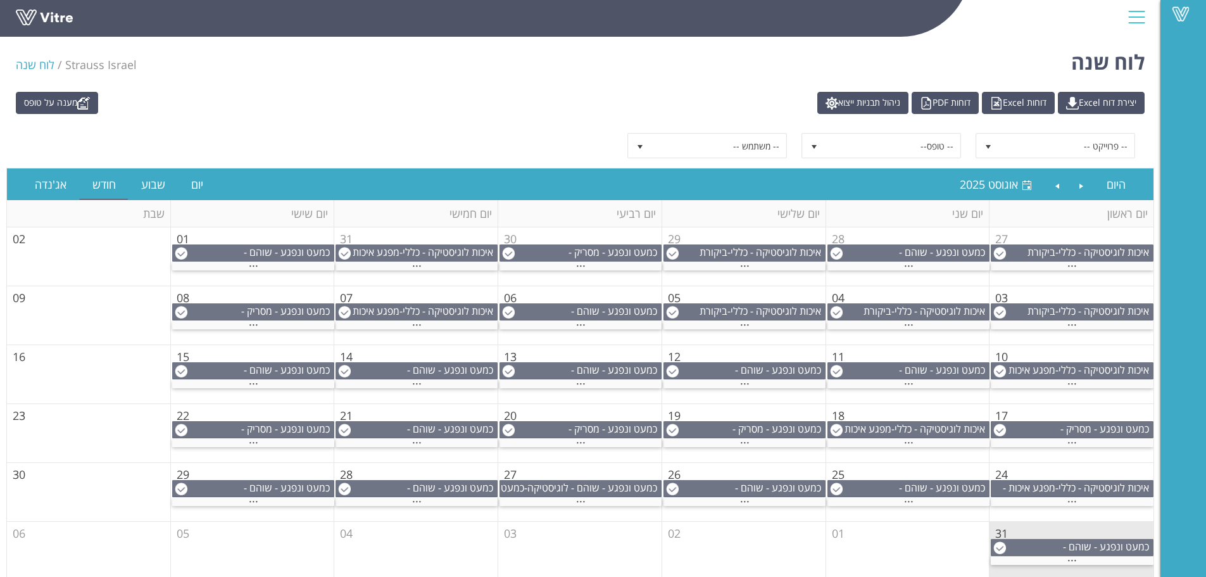
click at [1139, 9] on div at bounding box center [1136, 17] width 28 height 34
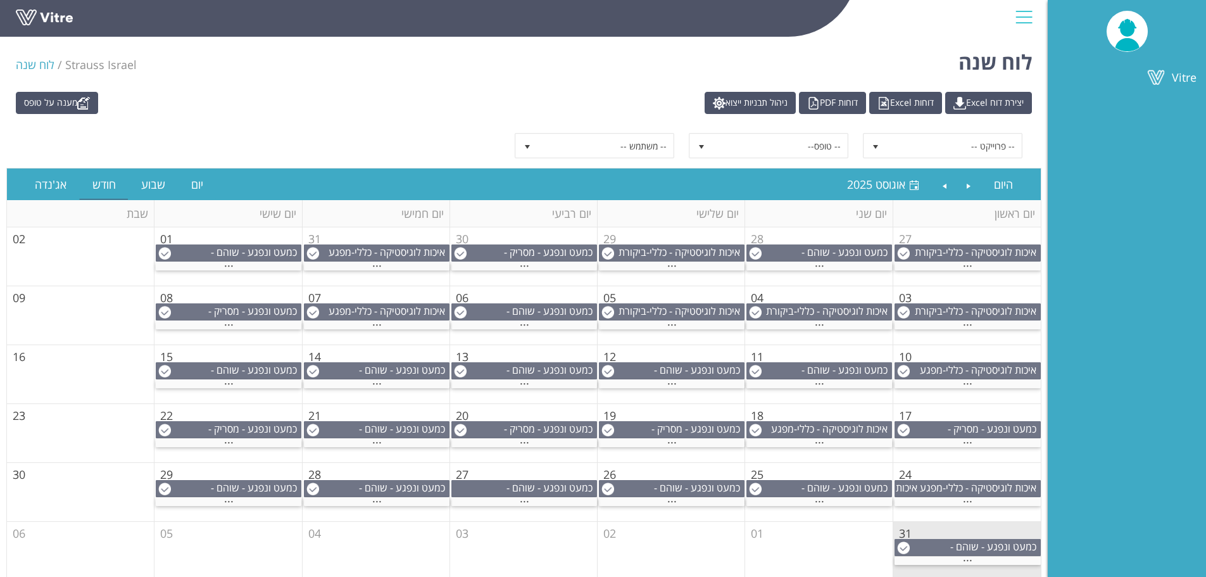
click at [1019, 15] on div at bounding box center [1024, 17] width 28 height 34
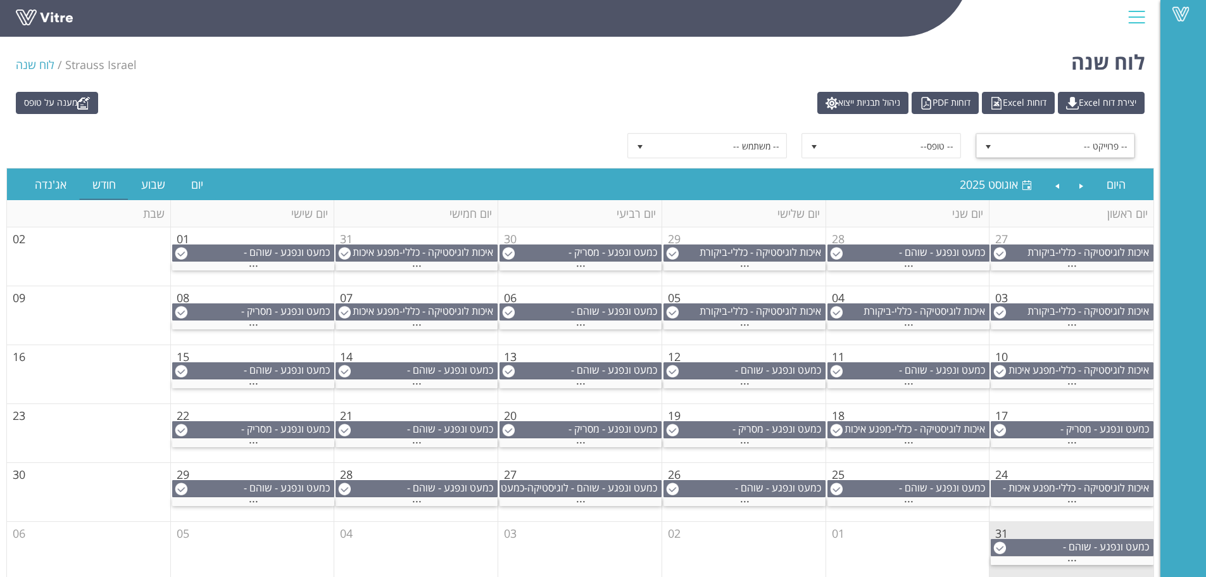
click at [1035, 147] on span "-- פרוייקט --" at bounding box center [1066, 145] width 135 height 23
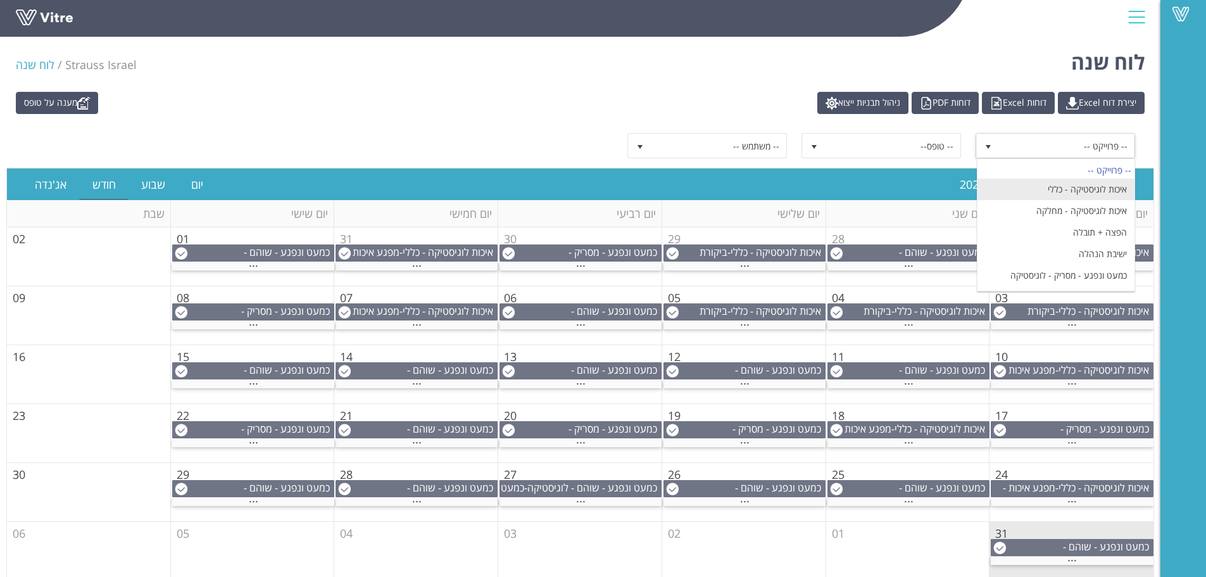
click at [1110, 191] on li "איכות לוגיסטיקה - כללי" at bounding box center [1055, 190] width 157 height 22
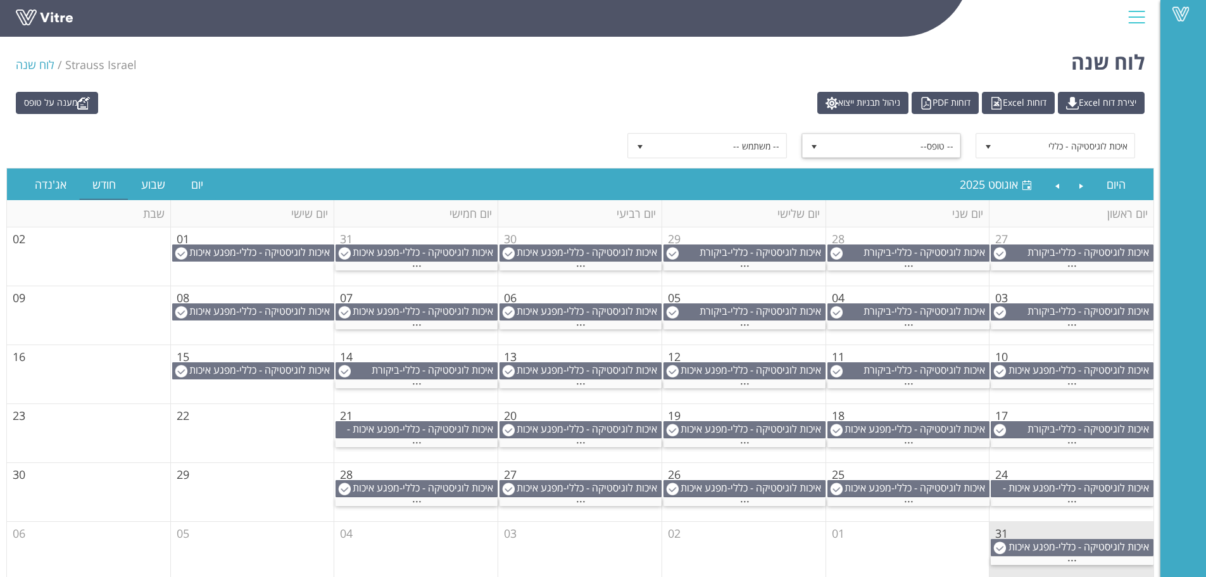
click at [813, 144] on span "select" at bounding box center [814, 147] width 10 height 10
click at [579, 102] on div "מענה על טופס יצירת דוח Excel דוחות Excel דוחות PDF ניהול תבניות ייצוא" at bounding box center [580, 103] width 1148 height 22
click at [1177, 11] on span at bounding box center [1181, 13] width 32 height 15
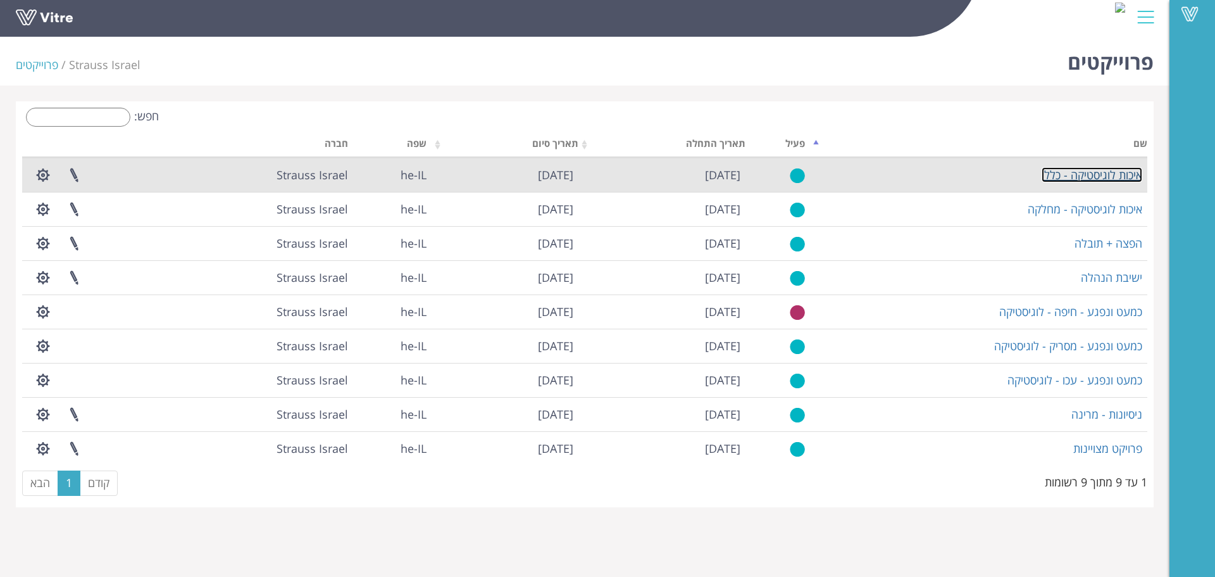
click at [1113, 172] on link "איכות לוגיסטיקה - כללי" at bounding box center [1092, 174] width 101 height 15
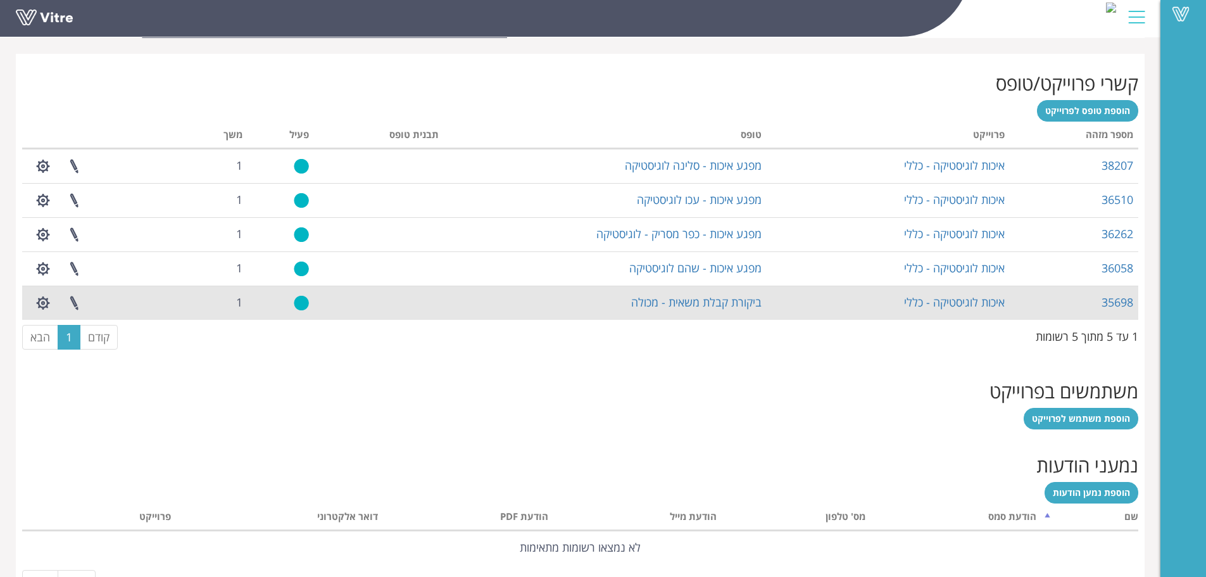
scroll to position [506, 0]
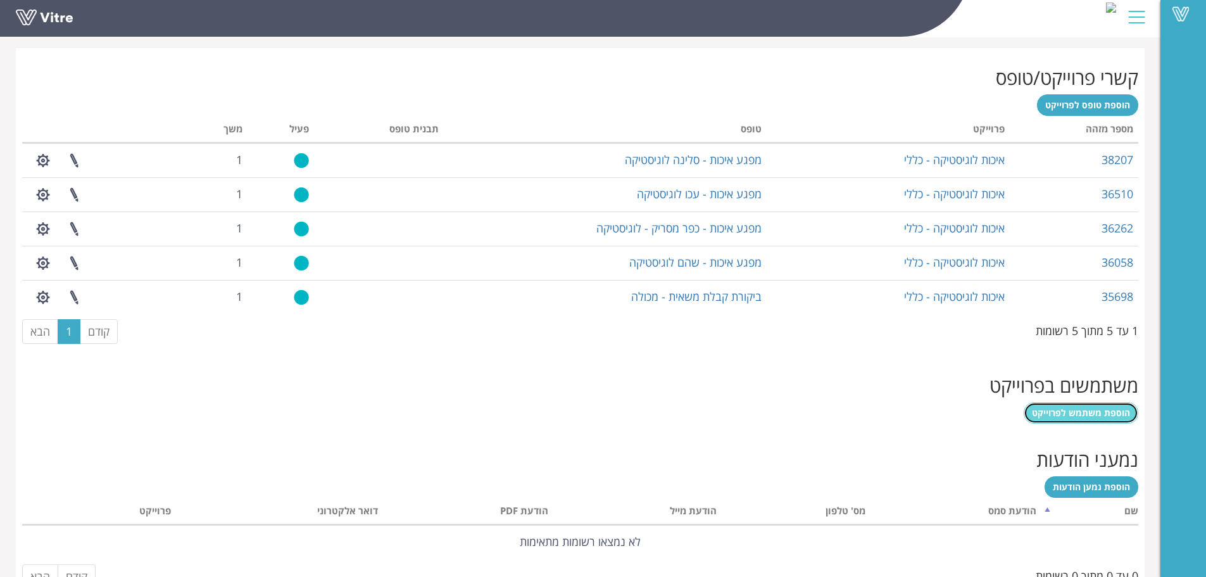
click at [1098, 418] on span "הוספת משתמש לפרוייקט" at bounding box center [1081, 412] width 98 height 12
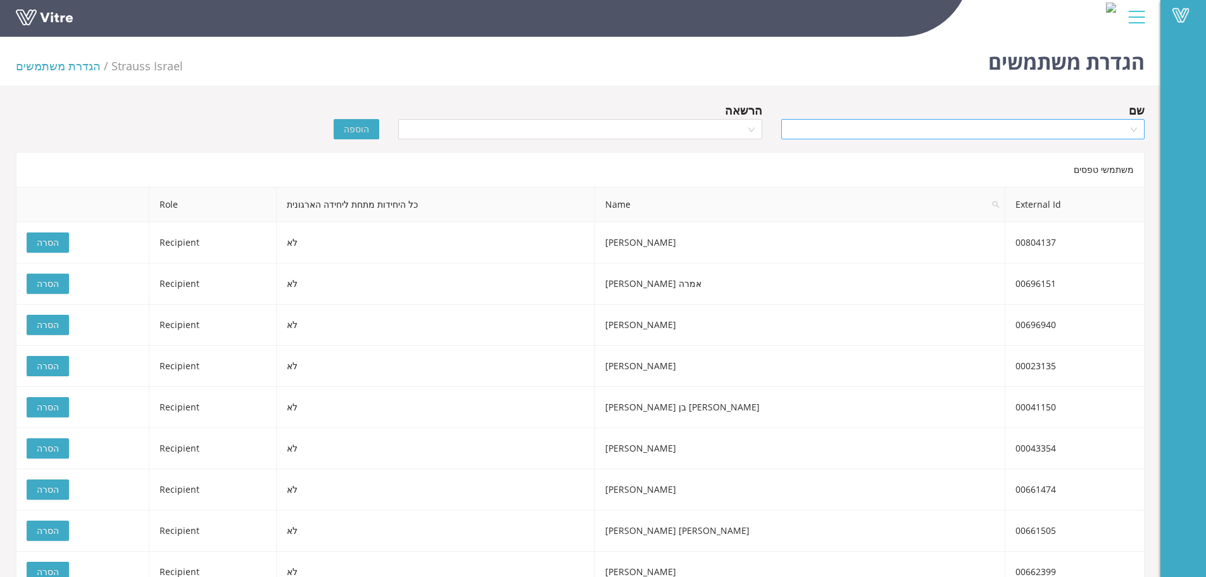
click at [1076, 131] on input "search" at bounding box center [958, 129] width 339 height 19
type input "r"
type input "רותם שו"
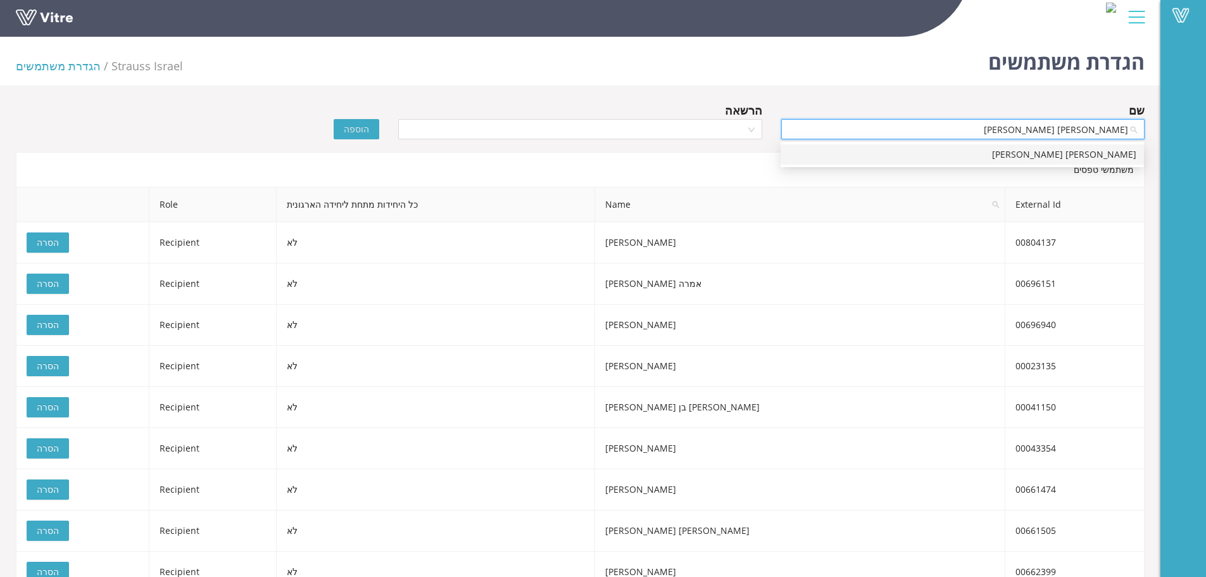
click at [1100, 158] on div "[PERSON_NAME] [PERSON_NAME]" at bounding box center [962, 154] width 348 height 14
click at [741, 132] on input "search" at bounding box center [575, 129] width 339 height 19
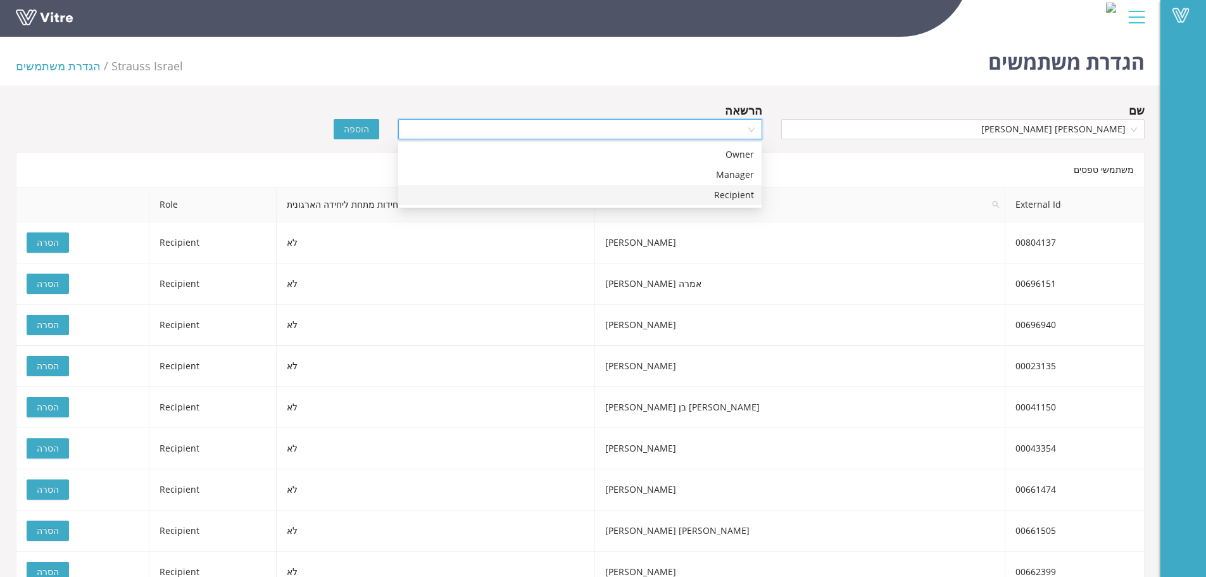
click at [740, 197] on div "Recipient" at bounding box center [580, 195] width 348 height 14
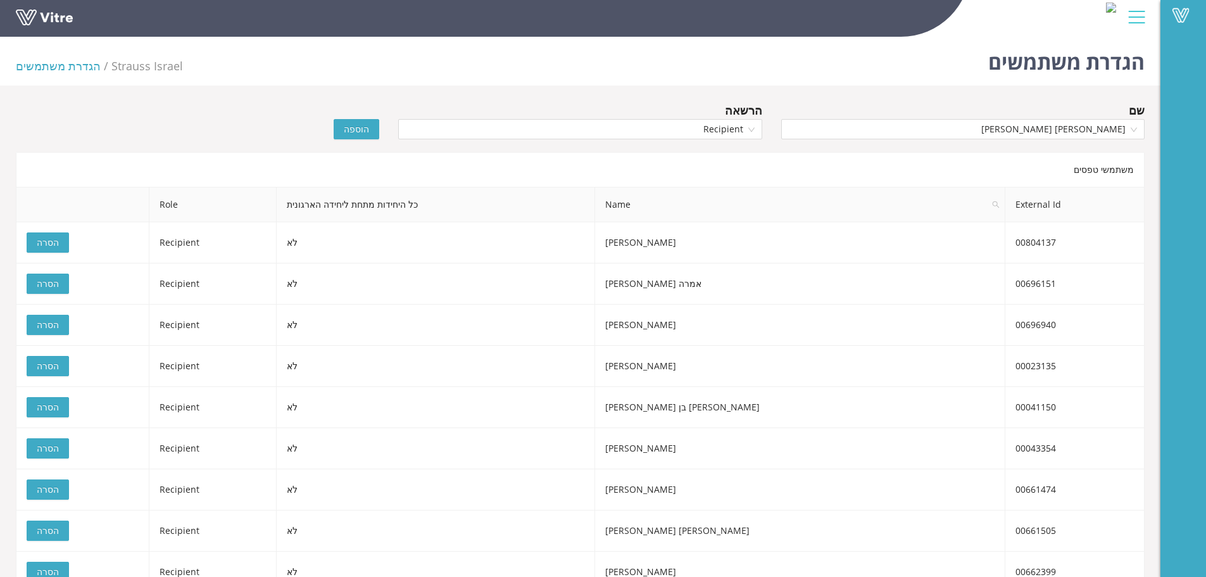
click at [353, 130] on span "הוספה" at bounding box center [356, 129] width 25 height 14
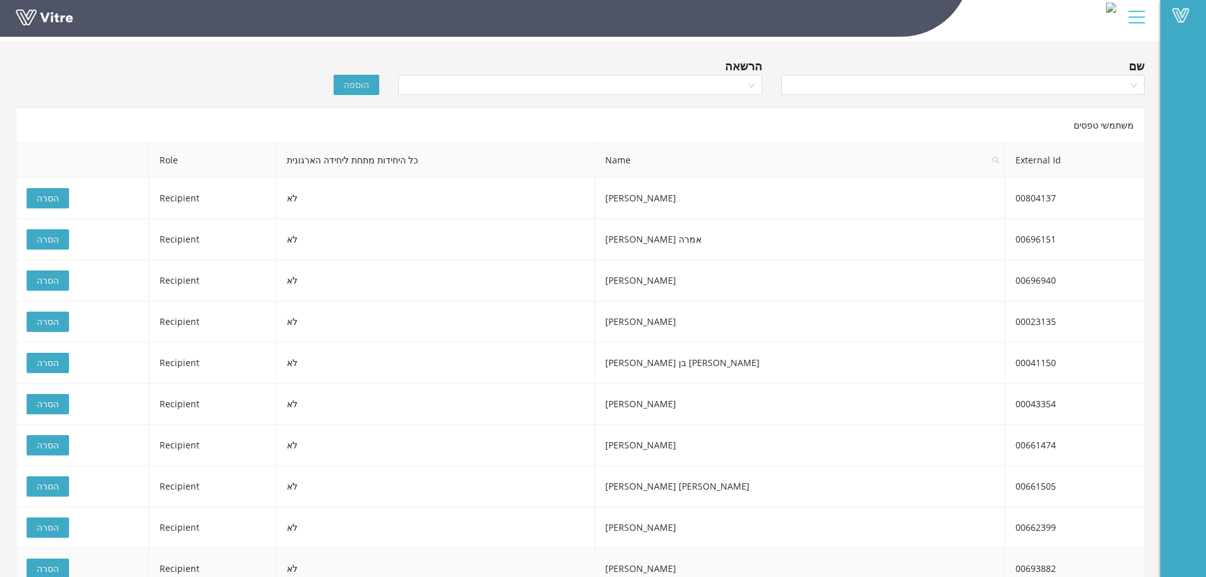
scroll to position [63, 0]
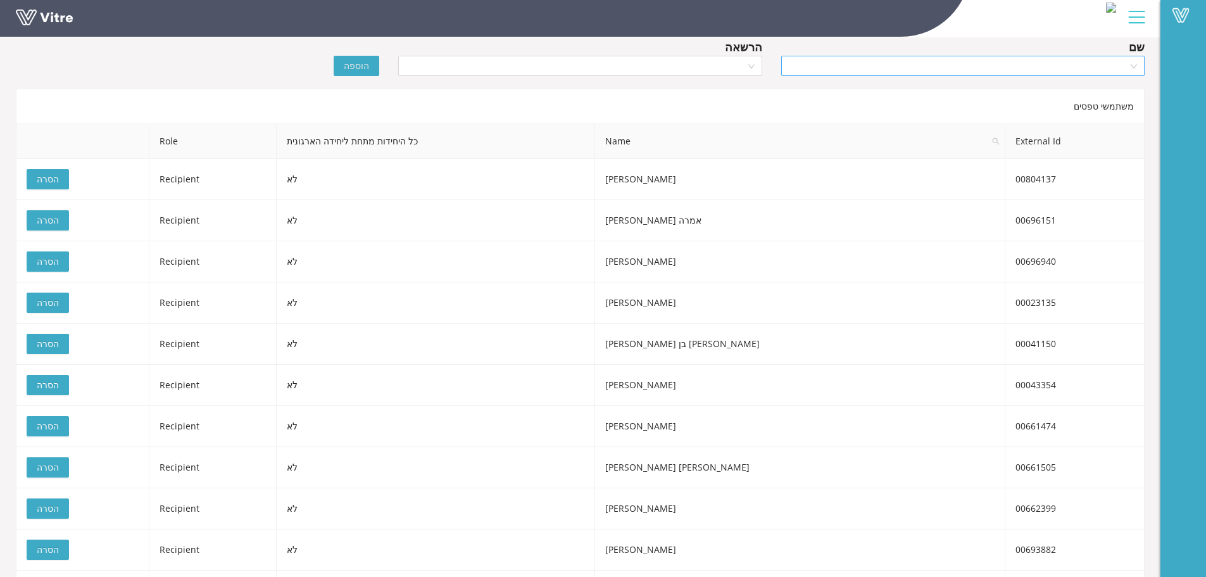
click at [950, 70] on input "search" at bounding box center [958, 65] width 339 height 19
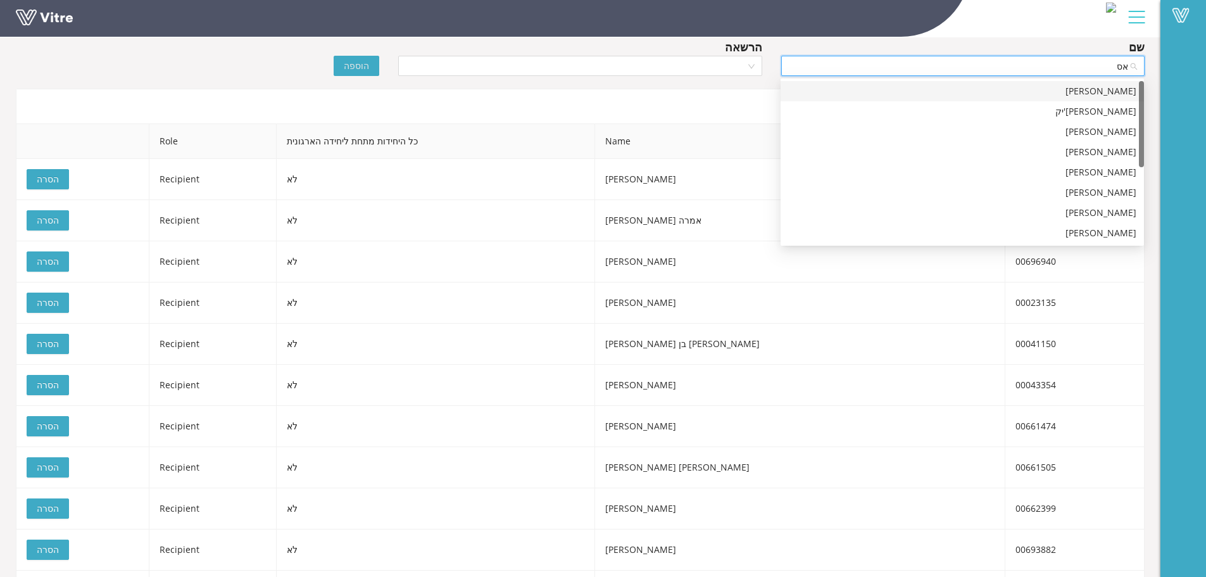
type input "א"
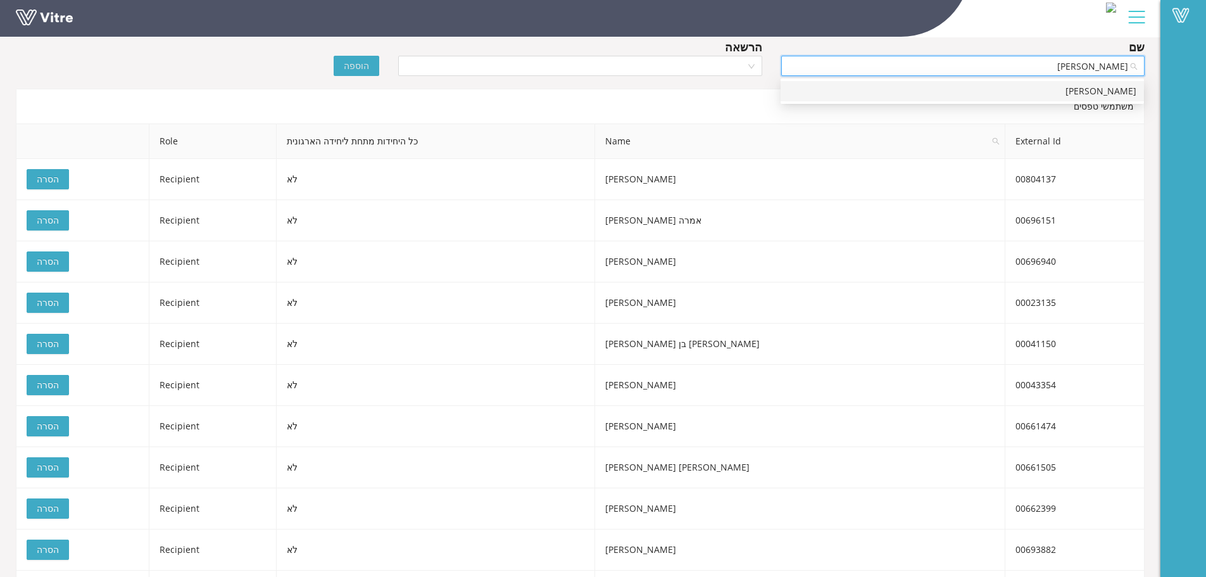
type input "אסף נג"
click at [1131, 94] on div "[PERSON_NAME]" at bounding box center [962, 91] width 348 height 14
click at [736, 61] on input "search" at bounding box center [575, 65] width 339 height 19
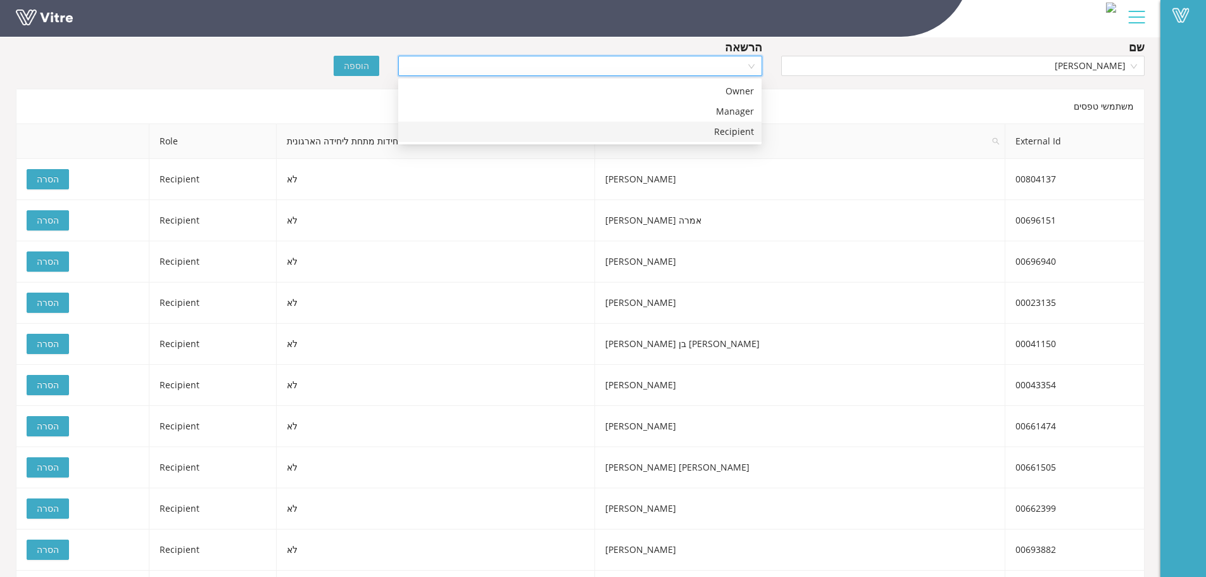
click at [738, 135] on div "Recipient" at bounding box center [580, 132] width 348 height 14
click at [358, 66] on span "הוספה" at bounding box center [356, 66] width 25 height 14
